Goal: Information Seeking & Learning: Learn about a topic

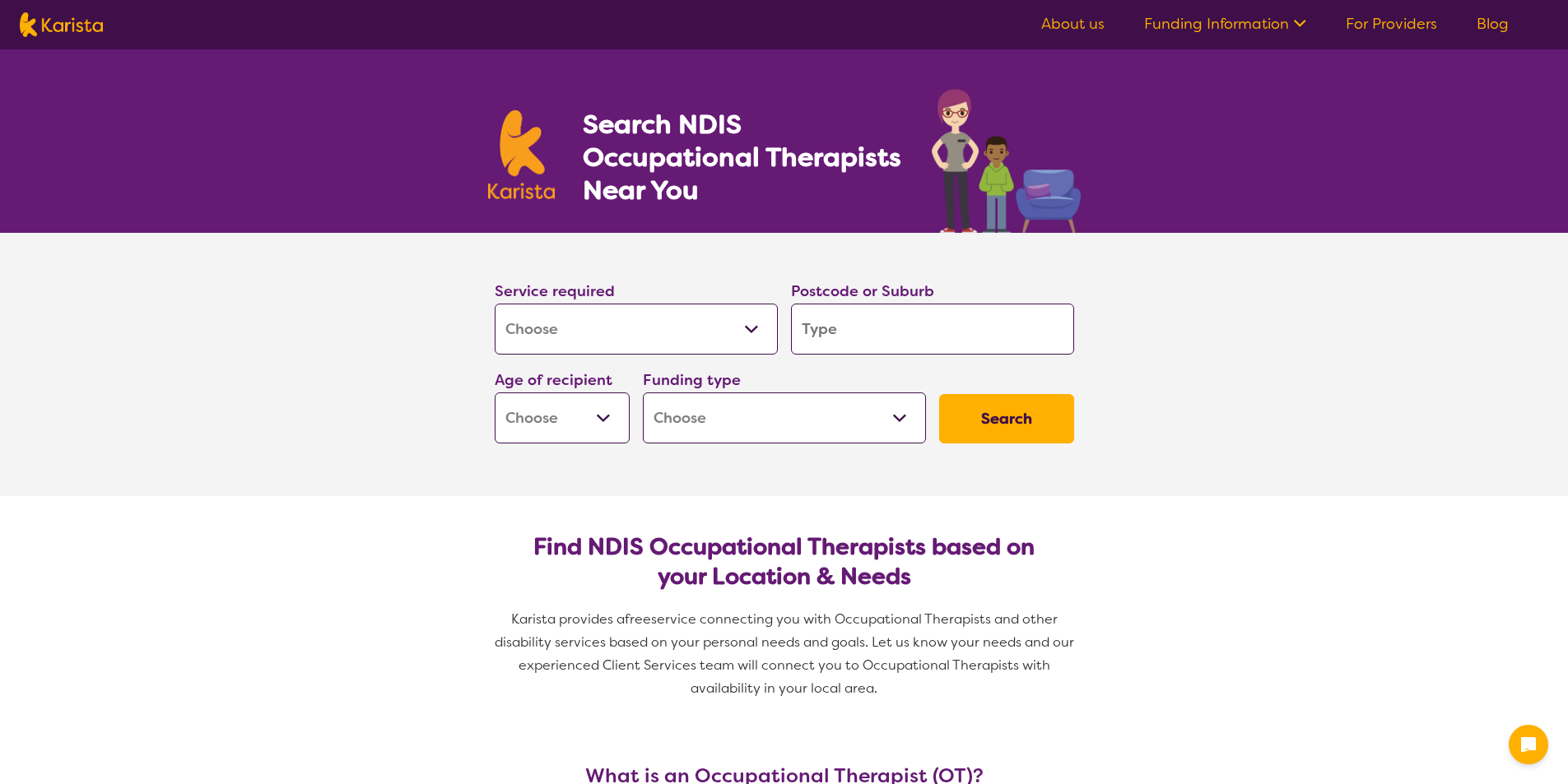
select select "[MEDICAL_DATA]"
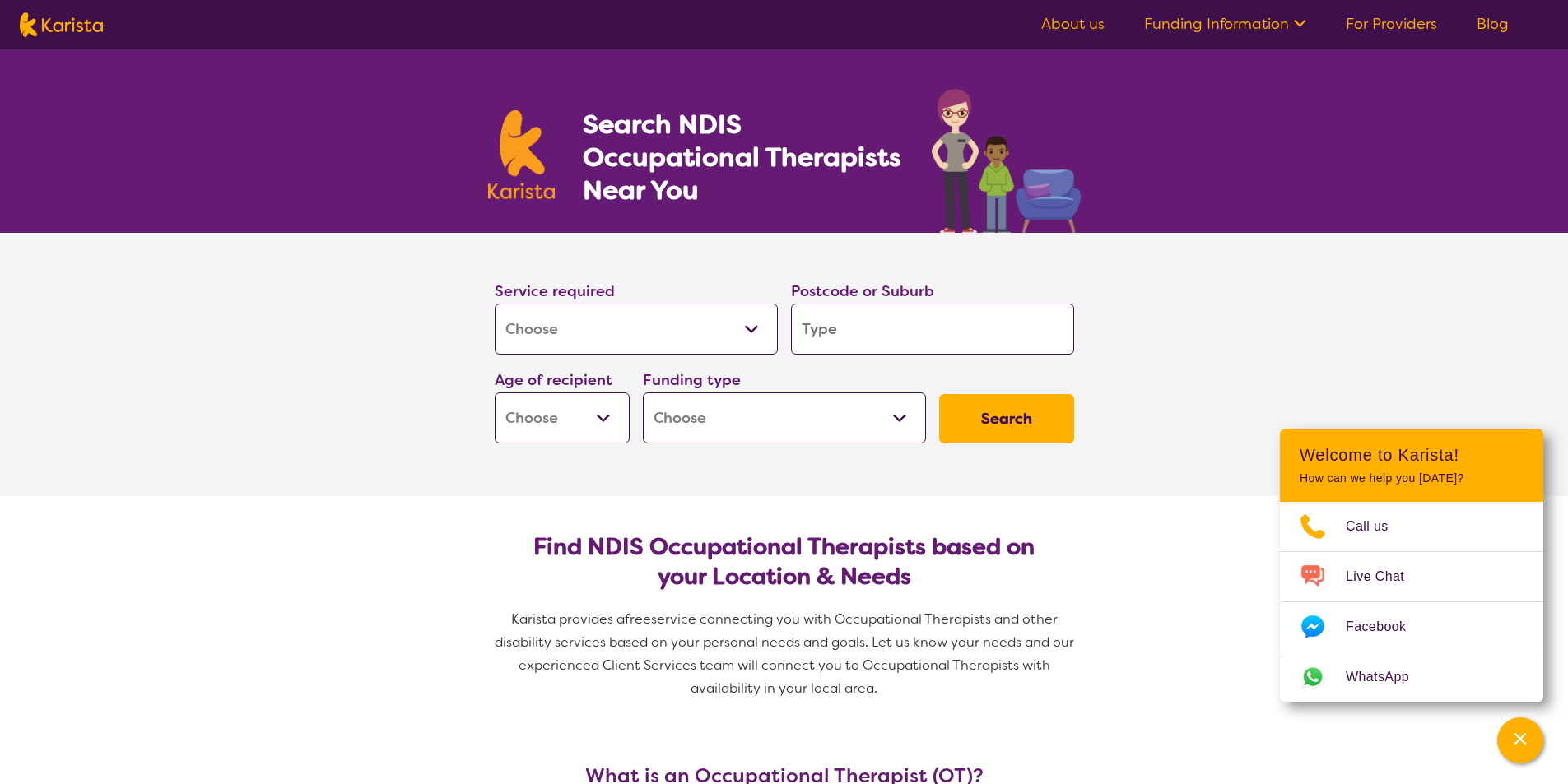
click at [915, 328] on input "search" at bounding box center [932, 329] width 283 height 51
type input "2"
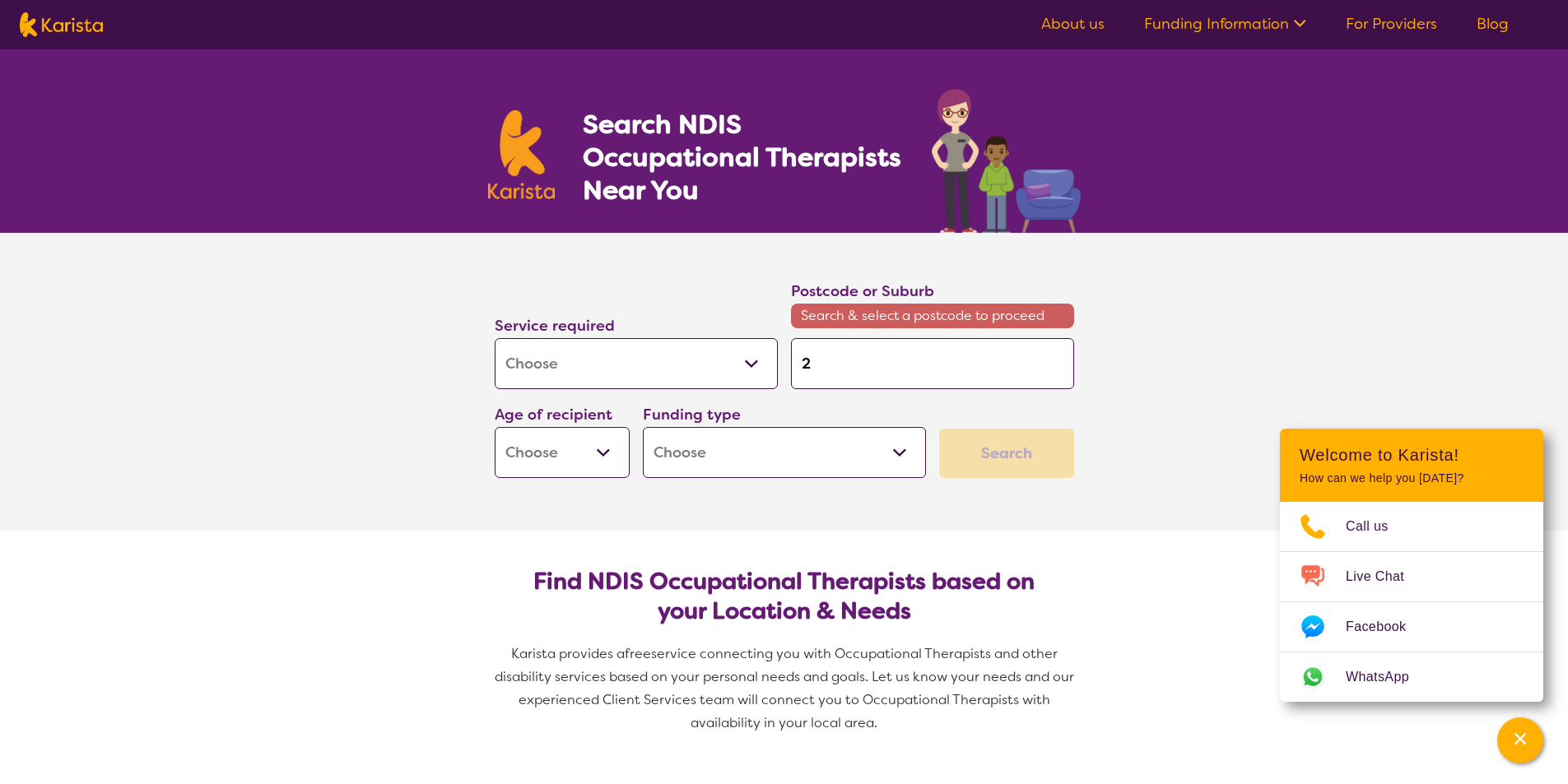
type input "20"
type input "208"
type input "2085"
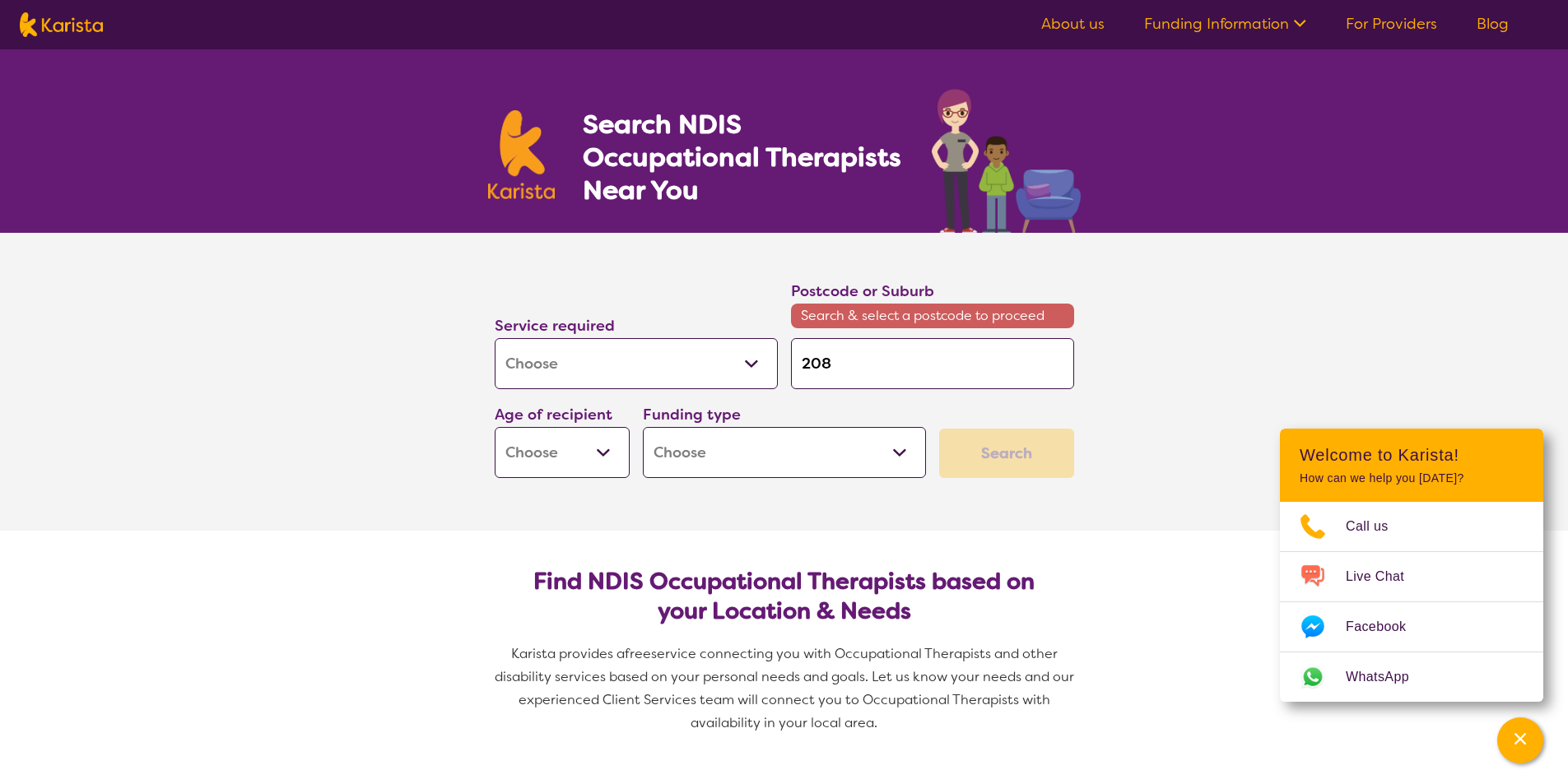
type input "2085"
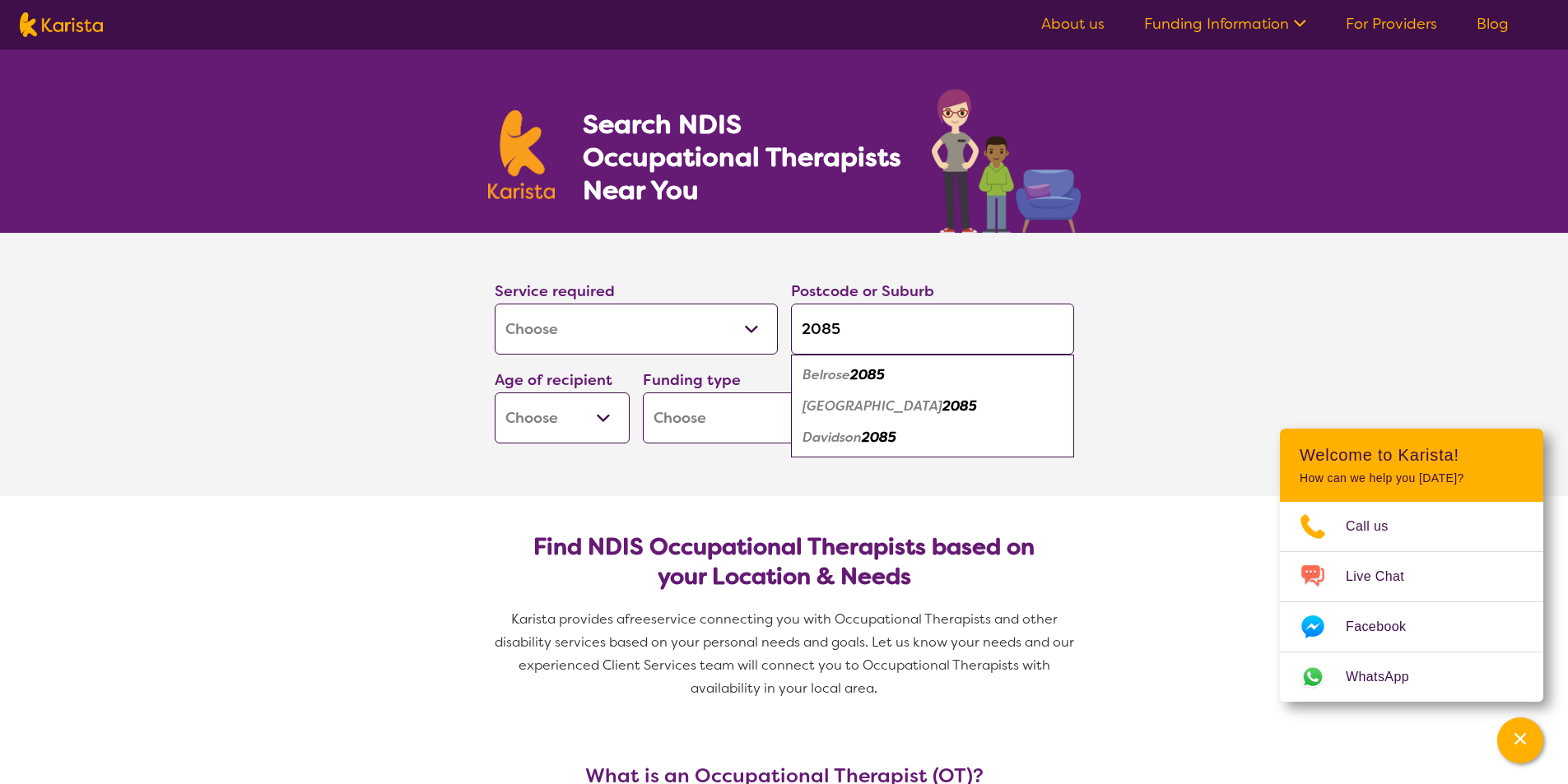
type input "2085"
click at [887, 378] on div "Belrose 2085" at bounding box center [932, 375] width 267 height 31
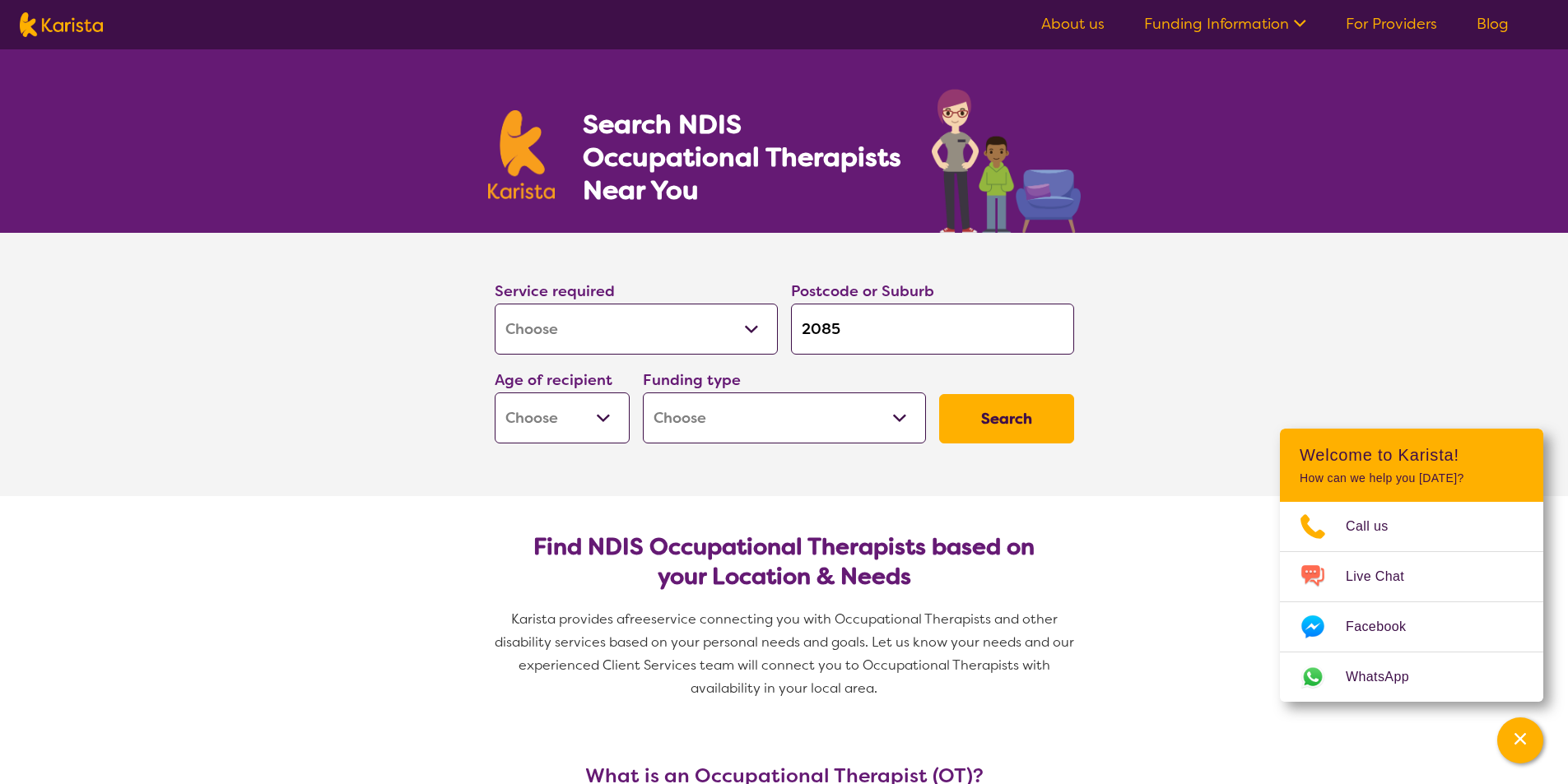
drag, startPoint x: 618, startPoint y: 419, endPoint x: 607, endPoint y: 419, distance: 11.0
click at [618, 419] on select "Early Childhood - 0 to 9 Child - 10 to 11 Adolescent - 12 to 17 Adult - 18 to 6…" at bounding box center [562, 418] width 135 height 51
select select "AG"
click at [495, 392] on select "Early Childhood - 0 to 9 Child - 10 to 11 Adolescent - 12 to 17 Adult - 18 to 6…" at bounding box center [562, 418] width 135 height 51
select select "AG"
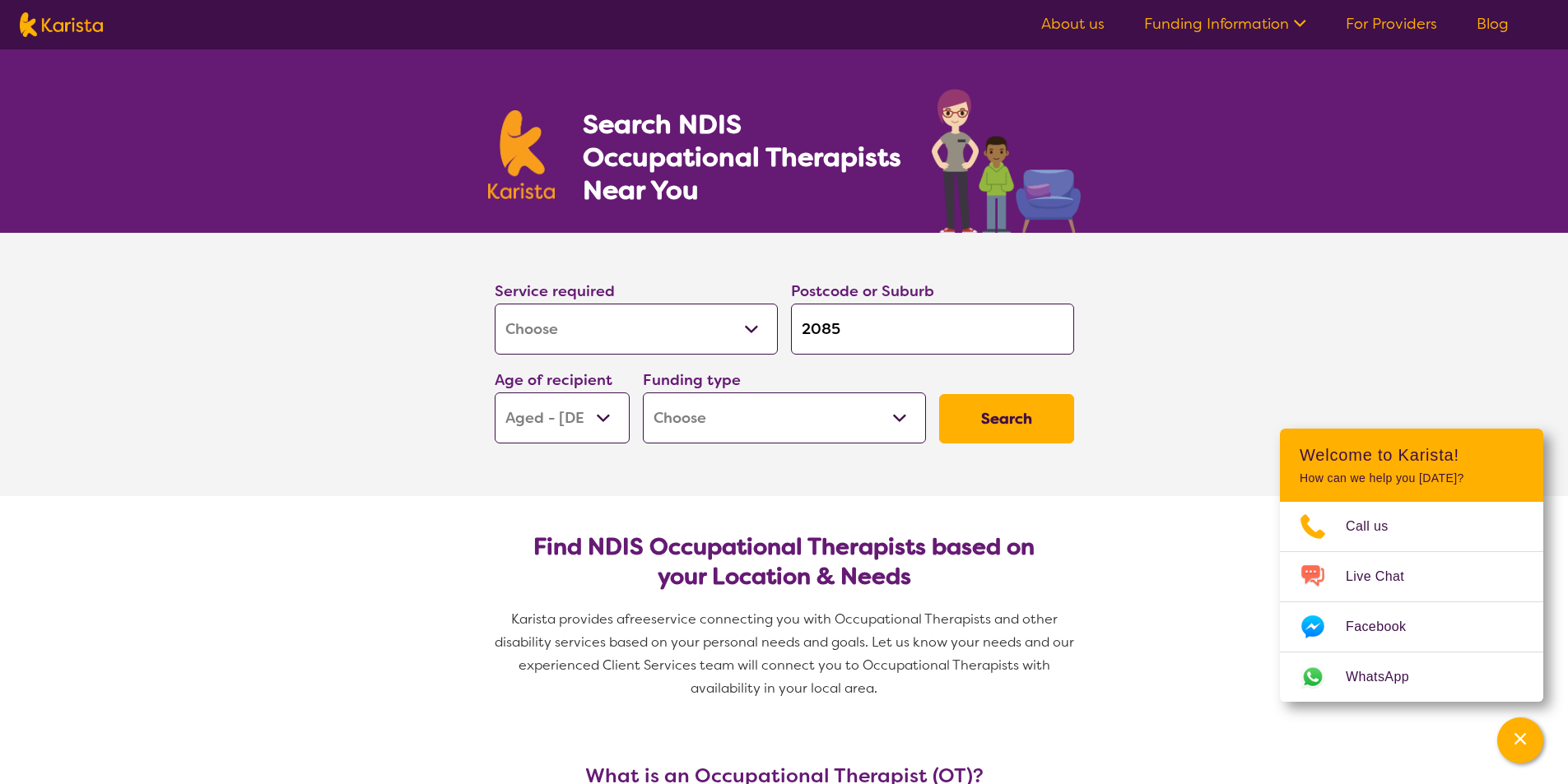
click at [743, 420] on select "Home Care Package (HCP) National Disability Insurance Scheme (NDIS) I don't know" at bounding box center [784, 418] width 283 height 51
select select "i-don-t-know"
click at [642, 392] on select "Home Care Package (HCP) National Disability Insurance Scheme (NDIS) I don't know" at bounding box center [784, 418] width 283 height 51
select select "i-don-t-know"
click at [983, 410] on button "Search" at bounding box center [1007, 419] width 135 height 49
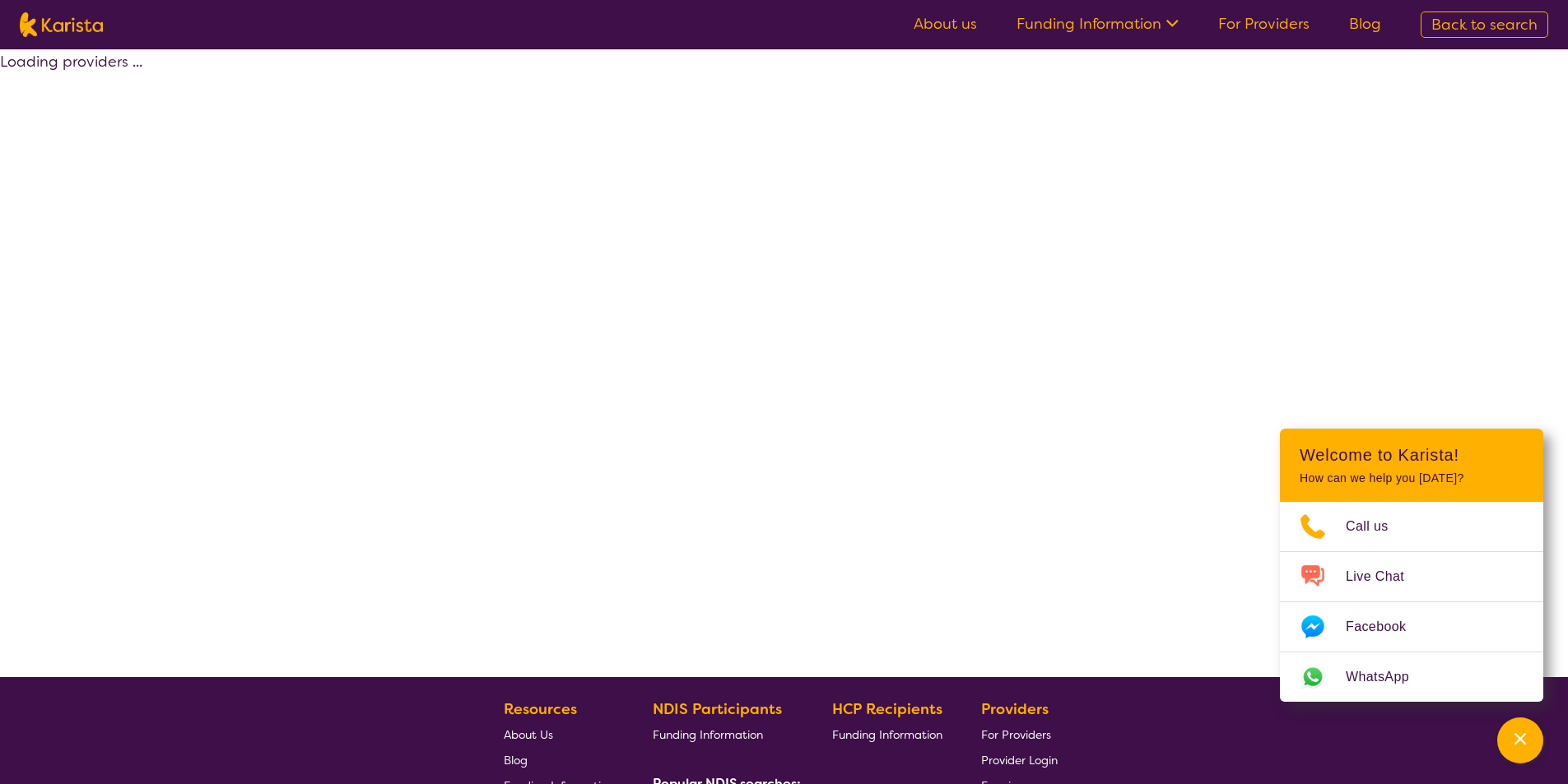
select select "[MEDICAL_DATA]"
select select "AG"
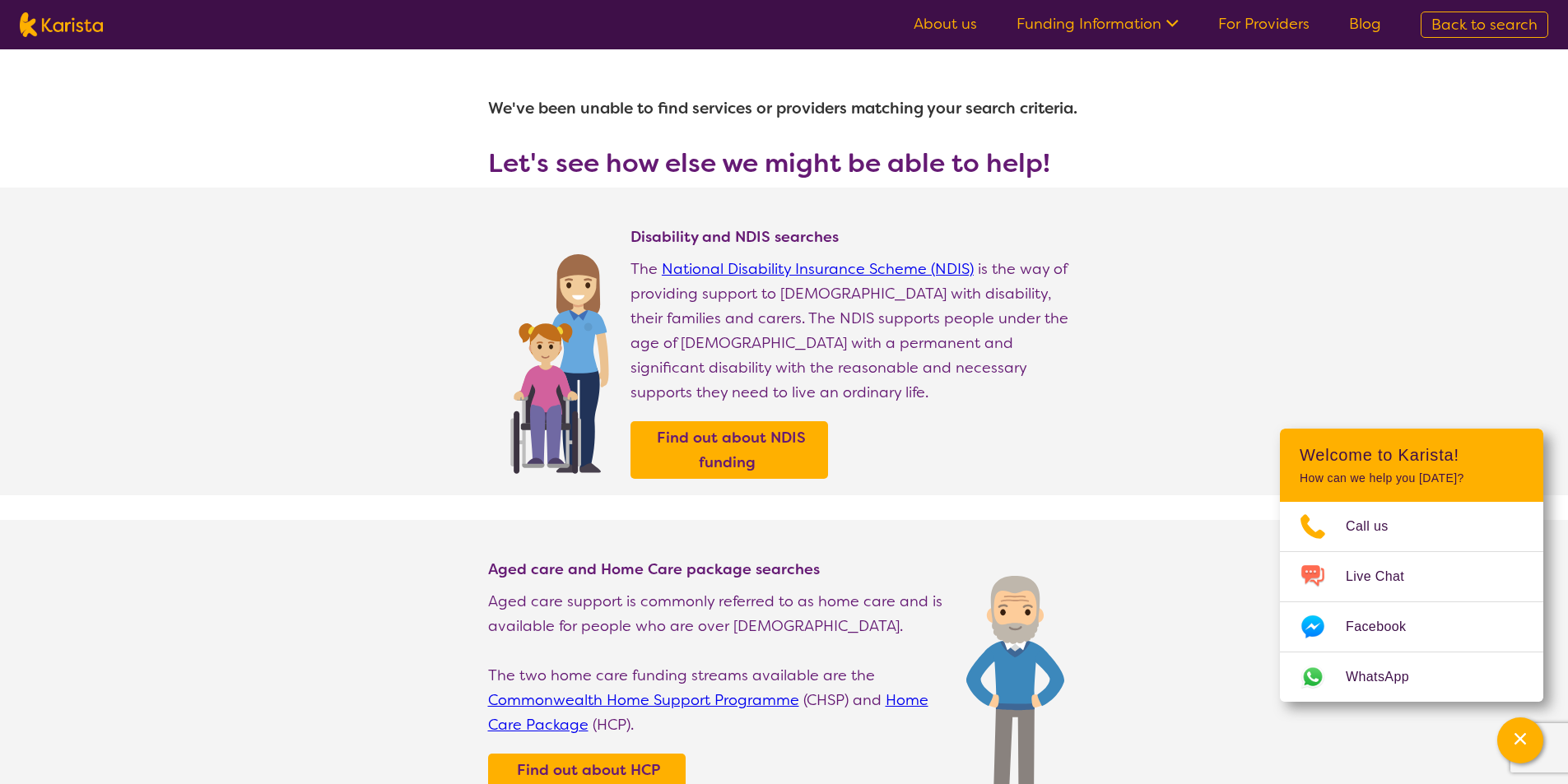
select select "[MEDICAL_DATA]"
select select "AG"
select select "i-don-t-know"
select select "[MEDICAL_DATA]"
select select "AG"
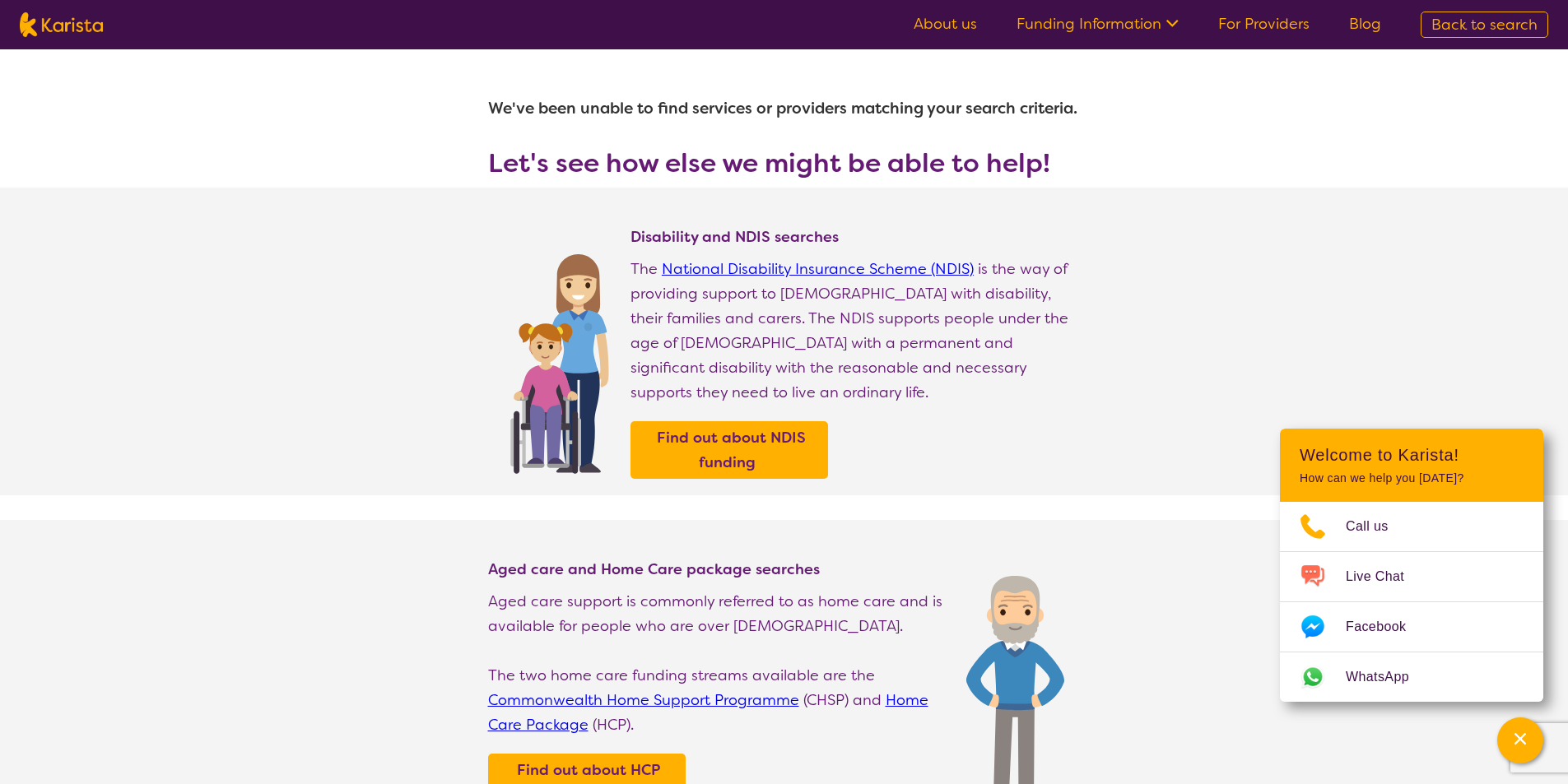
select select "i-don-t-know"
